Goal: Information Seeking & Learning: Compare options

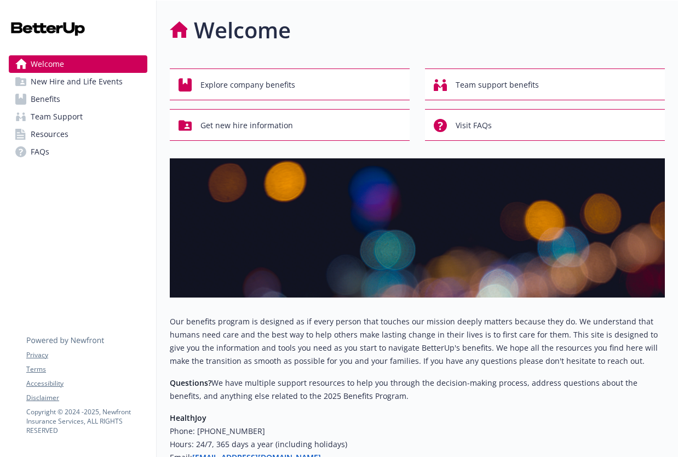
click at [92, 99] on link "Benefits" at bounding box center [78, 99] width 139 height 18
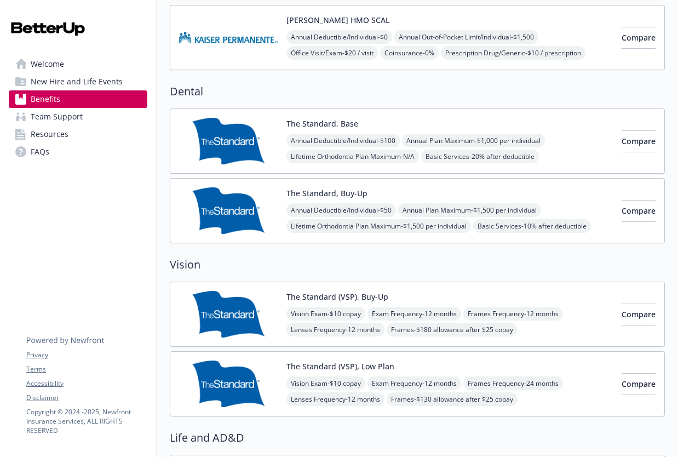
scroll to position [544, 0]
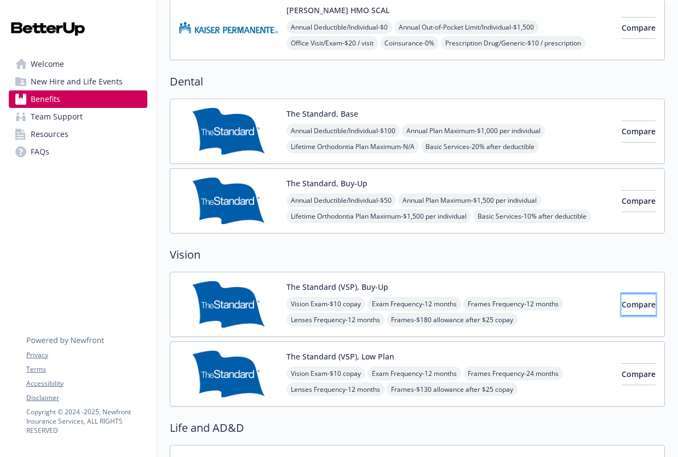
click at [621, 302] on span "Compare" at bounding box center [638, 304] width 34 height 10
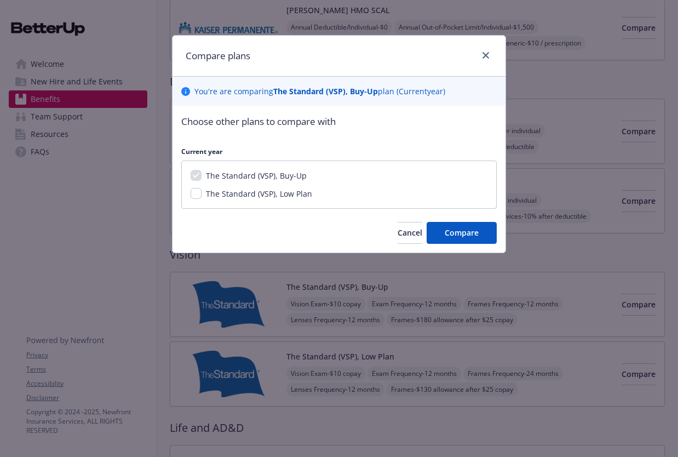
click at [278, 194] on span "The Standard (VSP), Low Plan" at bounding box center [259, 193] width 106 height 10
click at [201, 194] on input "The Standard (VSP), Low Plan" at bounding box center [196, 193] width 11 height 11
checkbox input "true"
click at [477, 229] on span "Compare" at bounding box center [462, 232] width 34 height 10
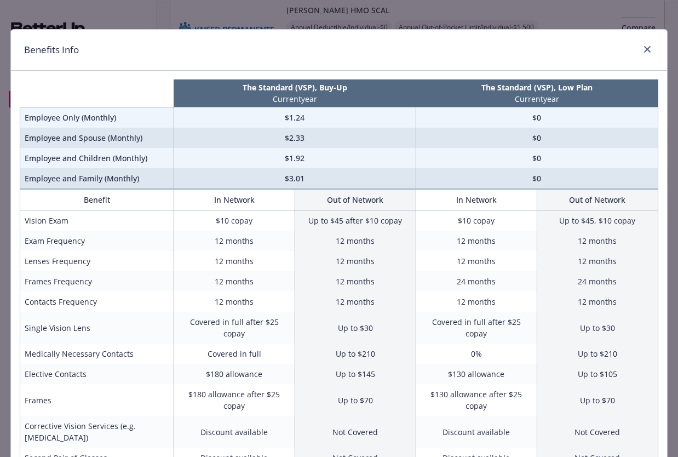
scroll to position [0, 0]
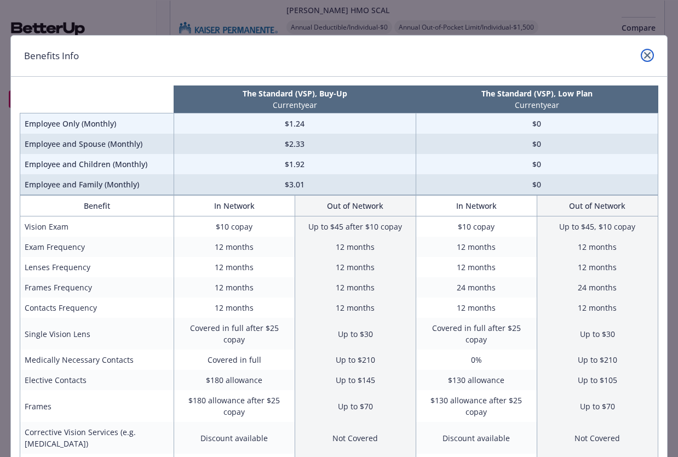
click at [644, 58] on icon "close" at bounding box center [647, 55] width 7 height 7
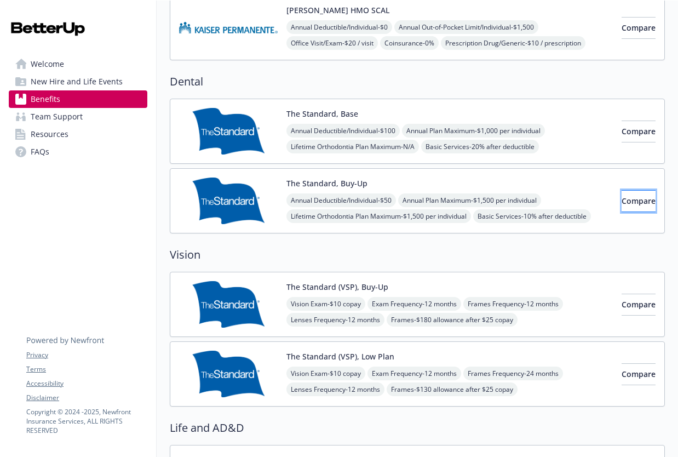
click at [621, 199] on button "Compare" at bounding box center [638, 201] width 34 height 22
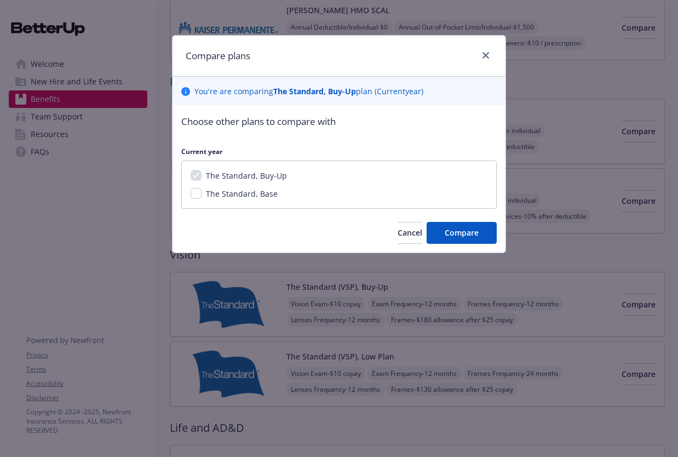
click at [240, 196] on span "The Standard, Base" at bounding box center [242, 193] width 72 height 10
click at [201, 196] on input "The Standard, Base" at bounding box center [196, 193] width 11 height 11
checkbox input "true"
click at [467, 230] on span "Compare" at bounding box center [462, 232] width 34 height 10
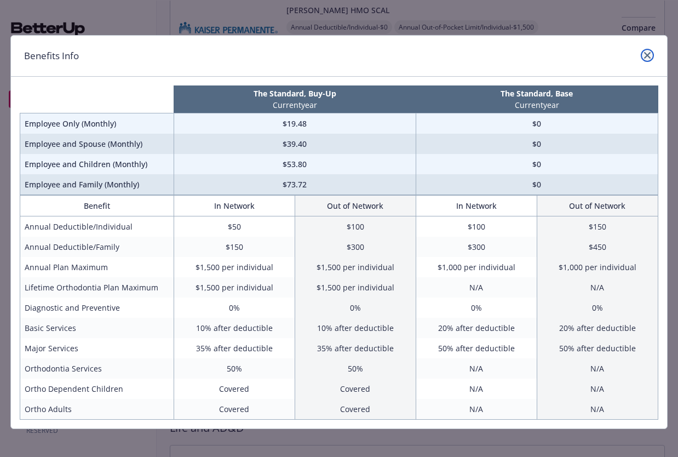
click at [644, 56] on icon "close" at bounding box center [647, 55] width 7 height 7
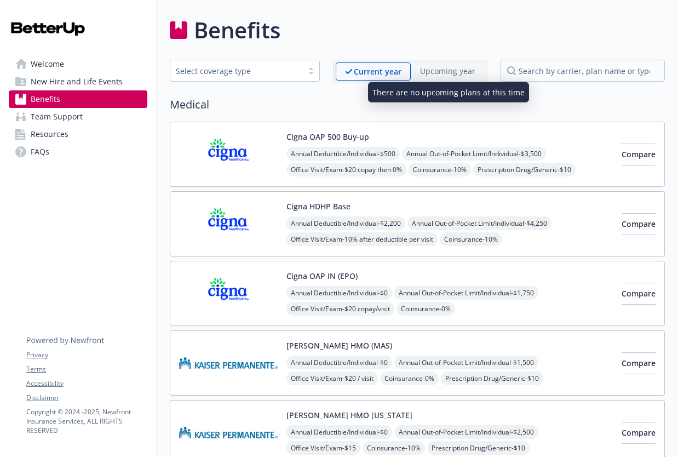
click at [435, 68] on p "Upcoming year" at bounding box center [447, 70] width 55 height 11
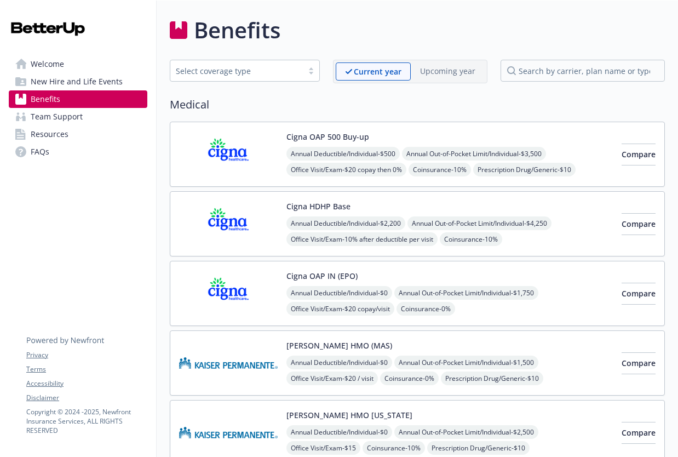
click at [272, 75] on div "Select coverage type" at bounding box center [237, 70] width 122 height 11
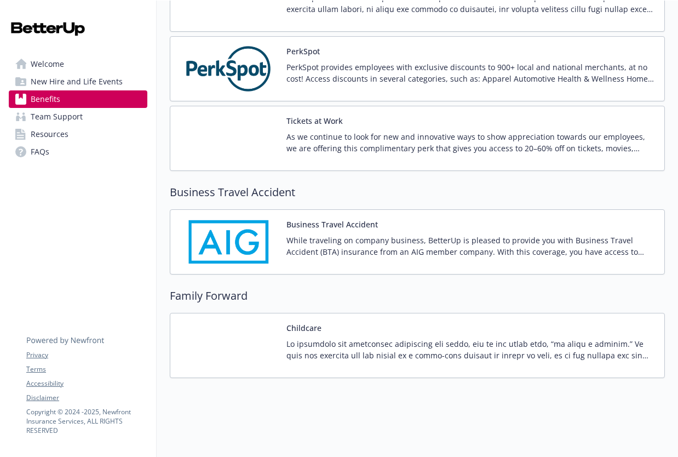
scroll to position [2485, 0]
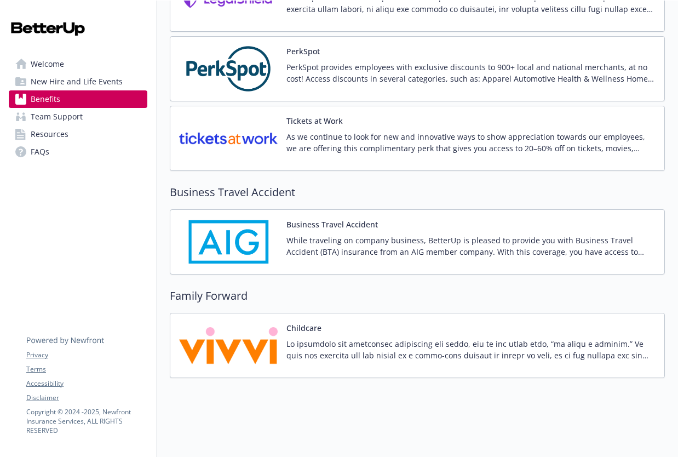
click at [69, 130] on link "Resources" at bounding box center [78, 134] width 139 height 18
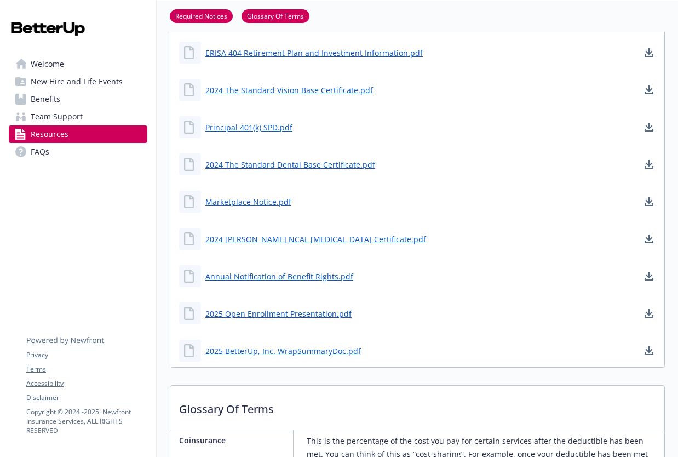
scroll to position [685, 0]
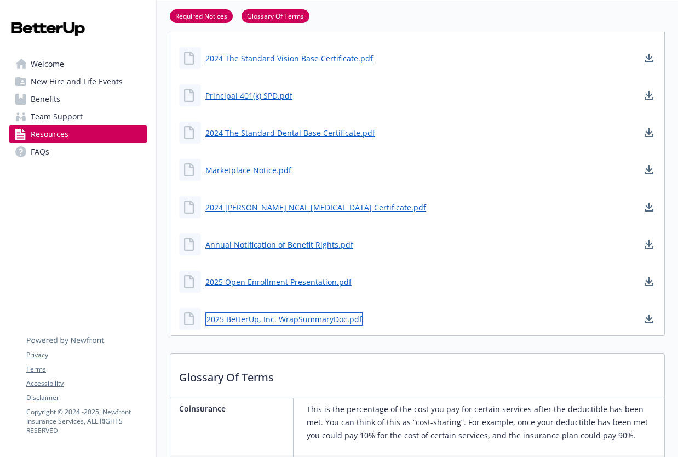
click at [254, 323] on link "2025 BetterUp, Inc. WrapSummaryDoc.pdf" at bounding box center [284, 319] width 158 height 14
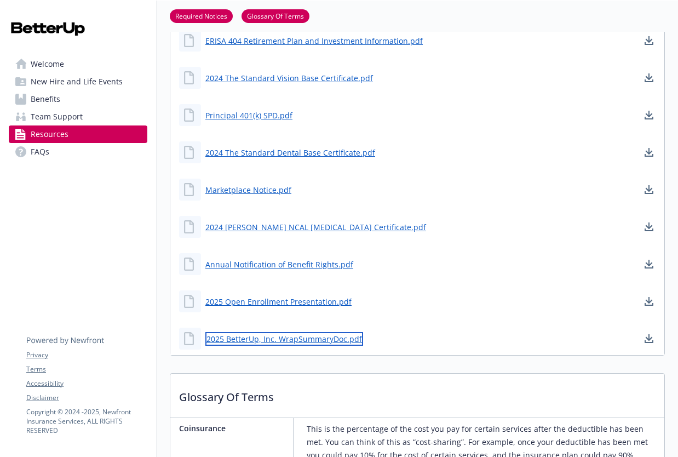
scroll to position [619, 0]
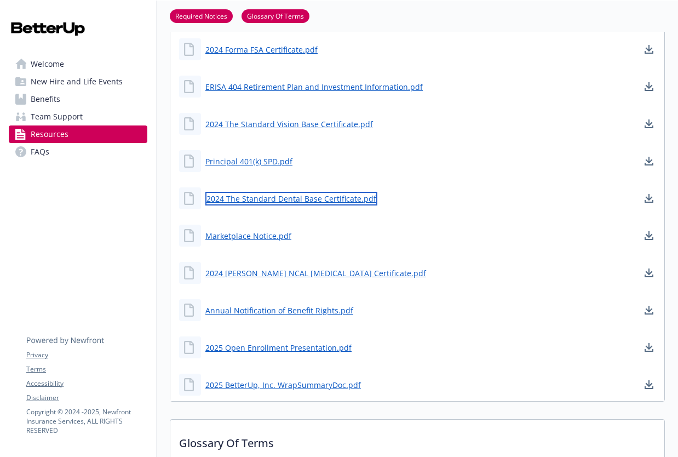
click at [308, 199] on link "2024 The Standard Dental Base Certificate.pdf" at bounding box center [291, 199] width 172 height 14
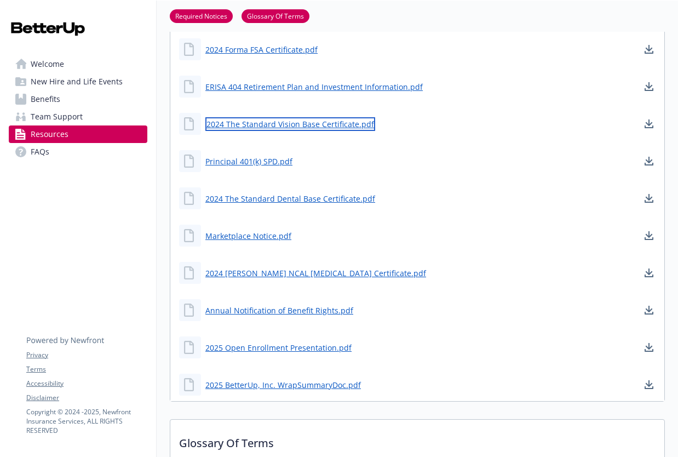
click at [333, 124] on link "2024 The Standard Vision Base Certificate.pdf" at bounding box center [290, 124] width 170 height 14
